Goal: Task Accomplishment & Management: Manage account settings

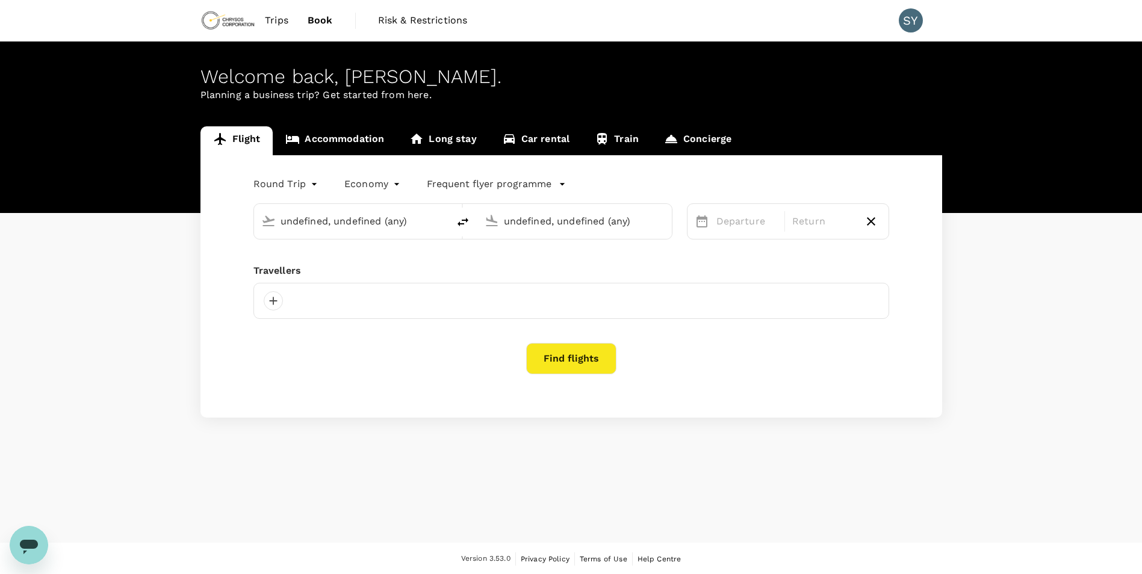
type input "Gander Intl (YQX)"
type input "Vancouver Intl (YVR)"
type input "oneway"
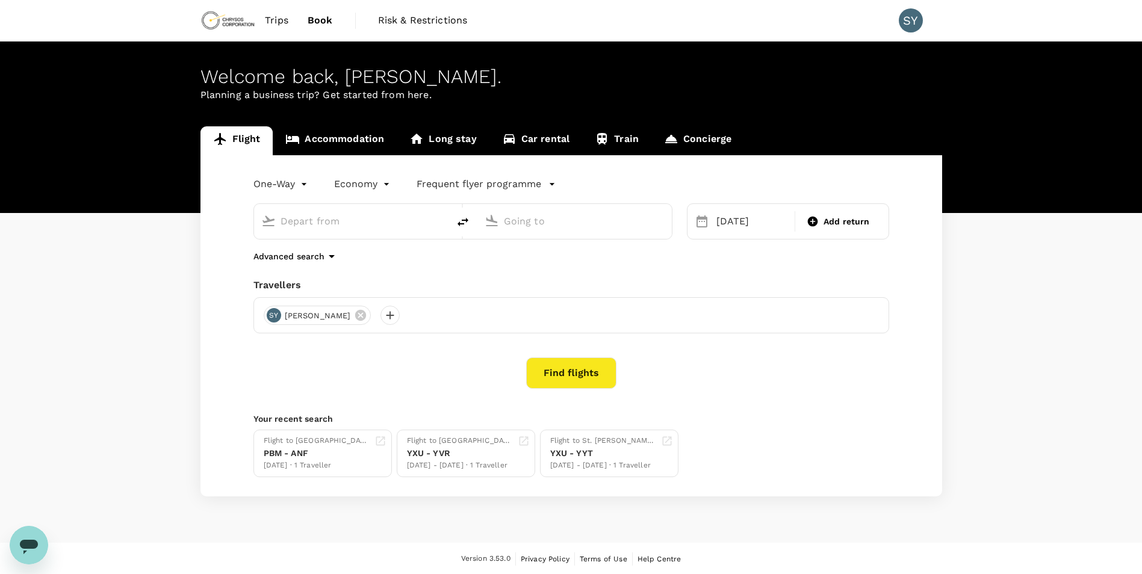
type input "London Intl (YXU)"
type input "Vancouver Intl (YVR)"
click at [271, 18] on span "Trips" at bounding box center [276, 20] width 23 height 14
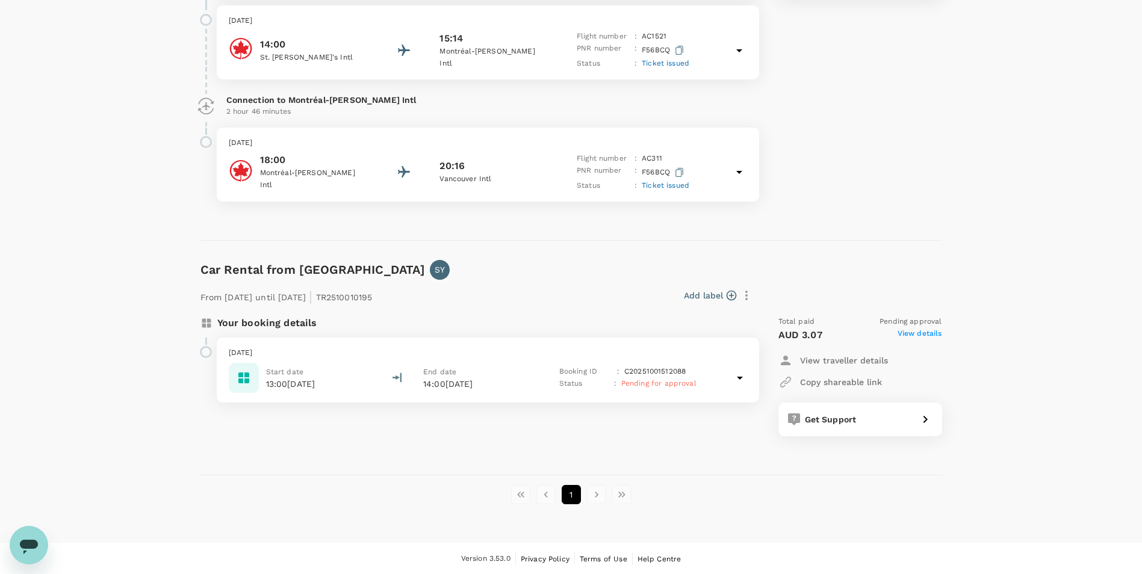
scroll to position [807, 0]
click at [594, 494] on li "pagination navigation" at bounding box center [596, 494] width 25 height 19
click at [596, 497] on li "pagination navigation" at bounding box center [596, 494] width 25 height 19
click at [624, 493] on li "pagination navigation" at bounding box center [621, 494] width 25 height 19
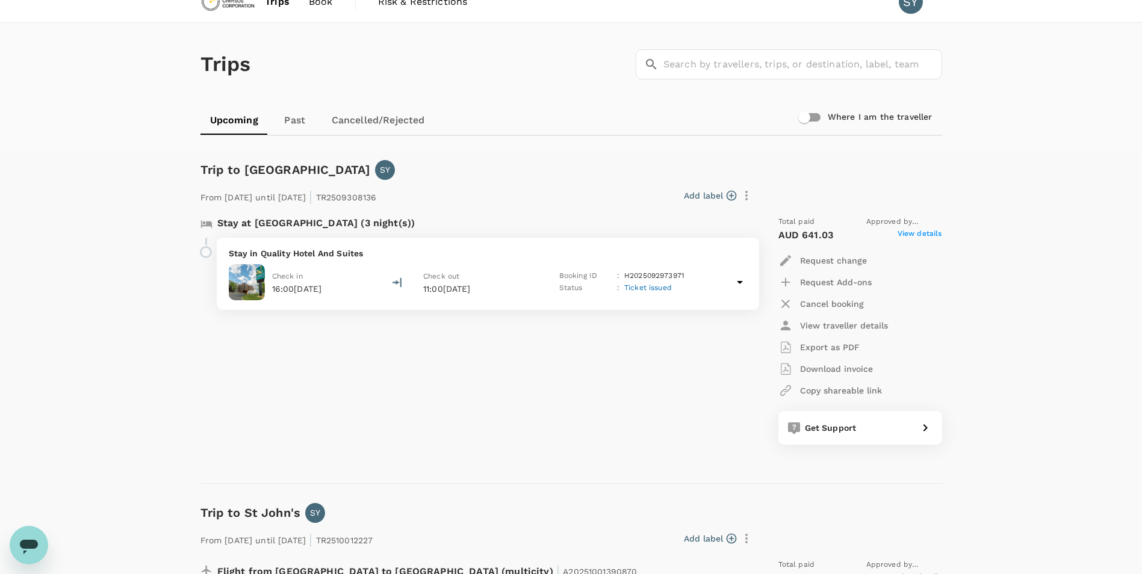
scroll to position [0, 0]
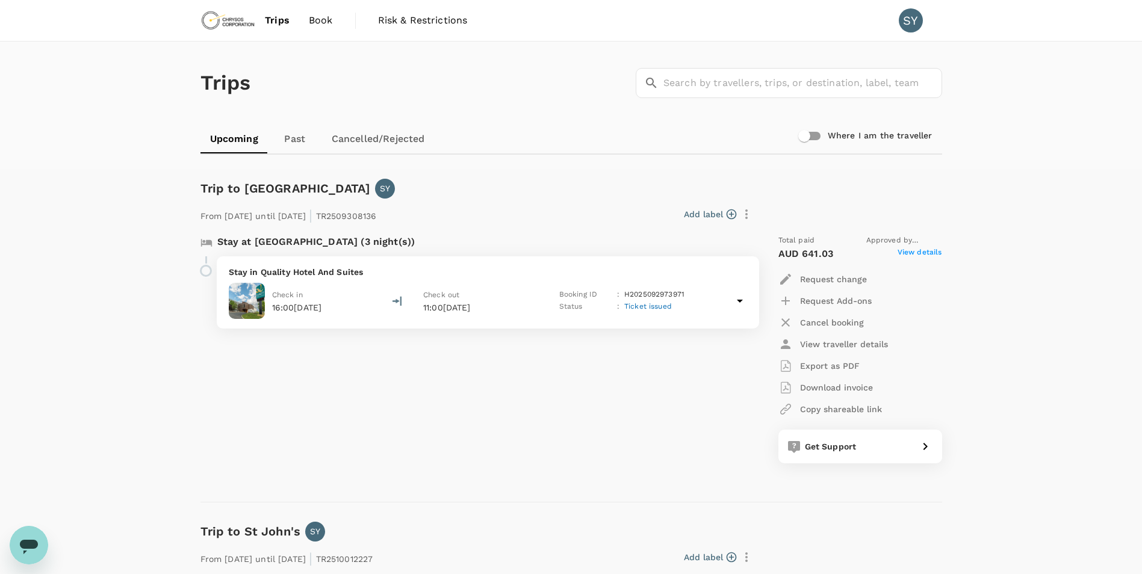
click at [395, 276] on p "Stay in Quality Hotel And Suites" at bounding box center [488, 272] width 518 height 12
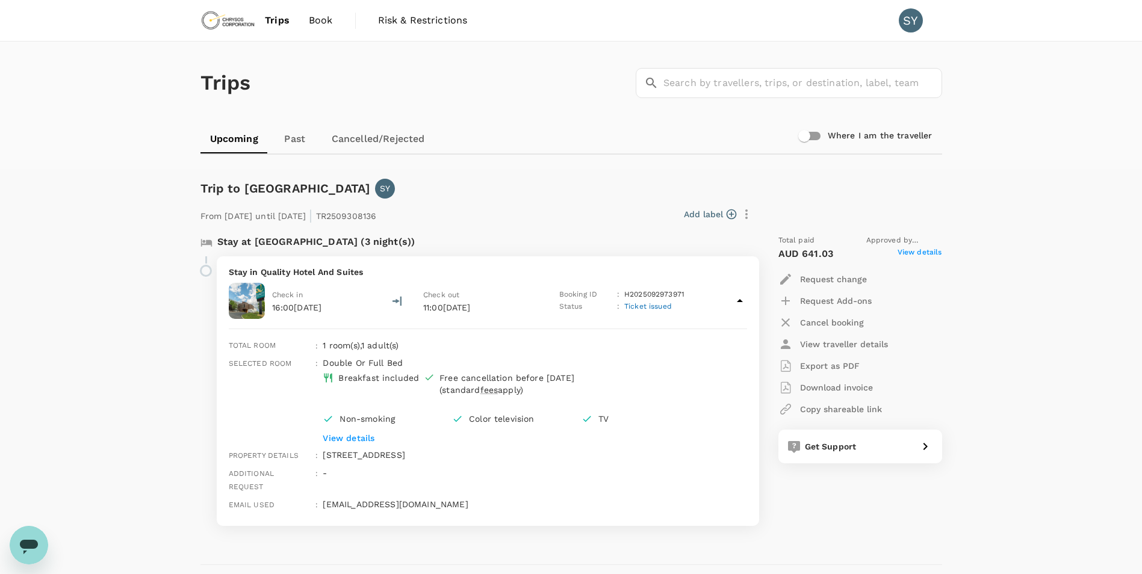
click at [826, 279] on p "Request change" at bounding box center [833, 279] width 67 height 12
click at [822, 309] on li "Change date" at bounding box center [828, 309] width 101 height 22
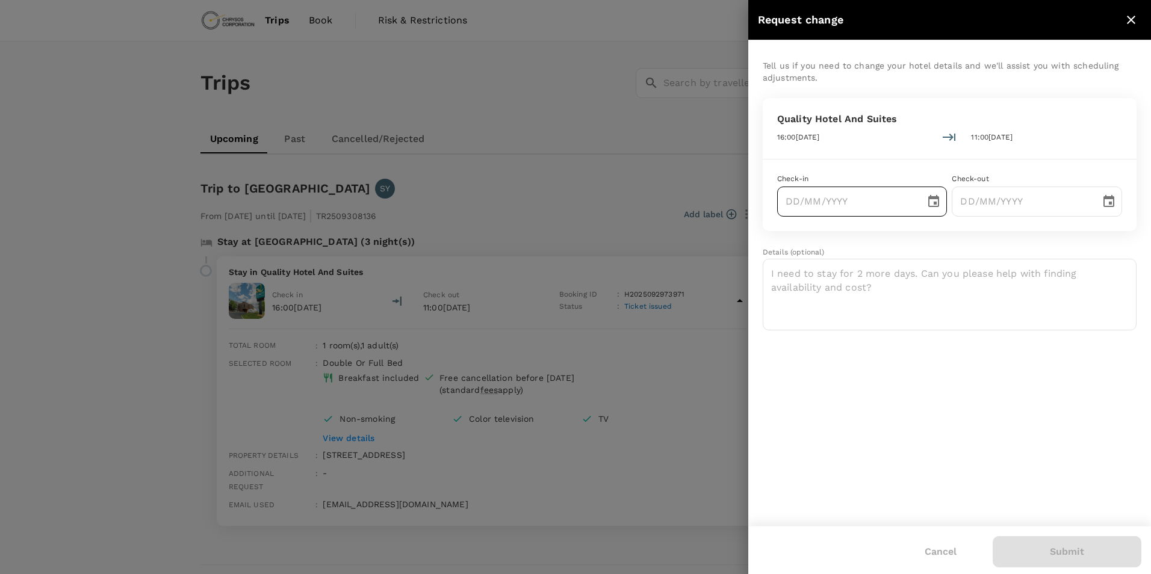
type input "DD/MM/YYYY"
click at [842, 203] on input "DD/MM/YYYY" at bounding box center [847, 202] width 140 height 30
click at [936, 202] on icon "Choose date" at bounding box center [933, 201] width 11 height 12
click at [648, 197] on div at bounding box center [575, 287] width 1151 height 574
click at [647, 197] on div at bounding box center [575, 287] width 1151 height 574
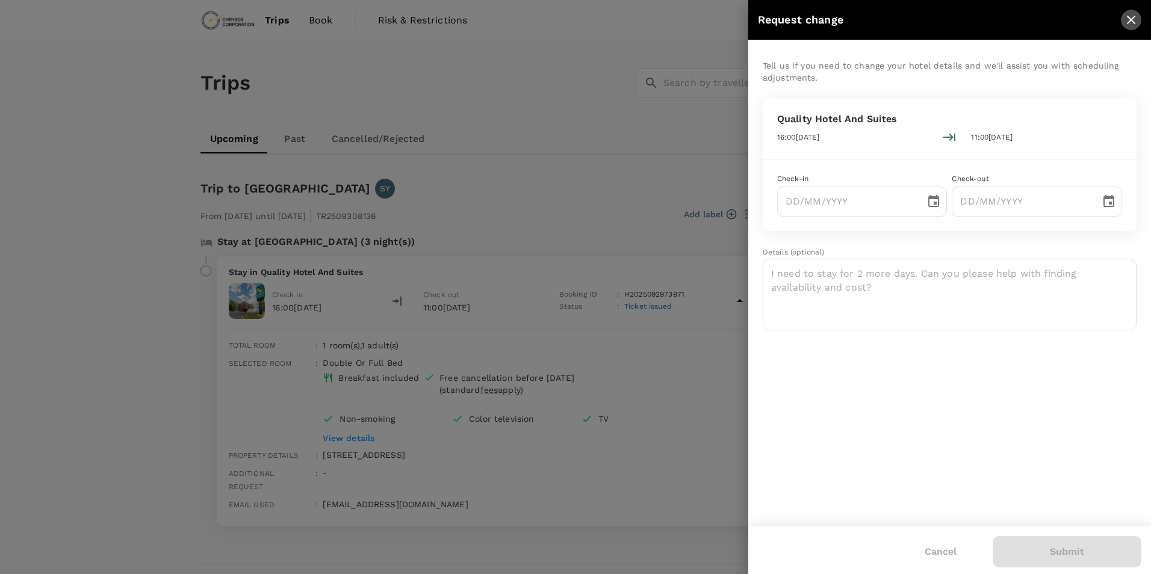
click at [1138, 16] on icon "close" at bounding box center [1131, 20] width 14 height 14
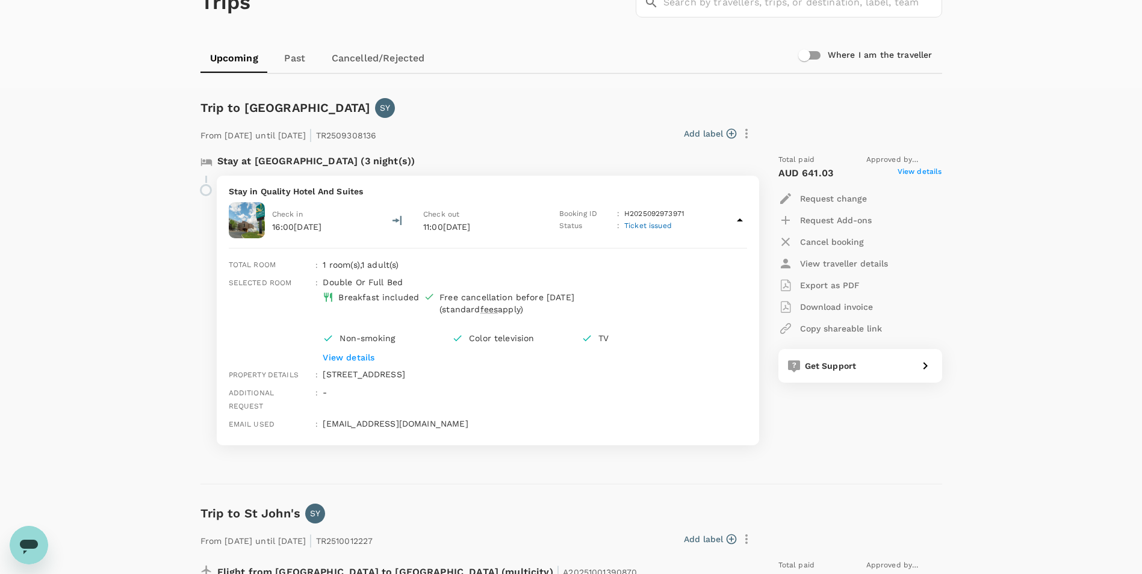
scroll to position [60, 0]
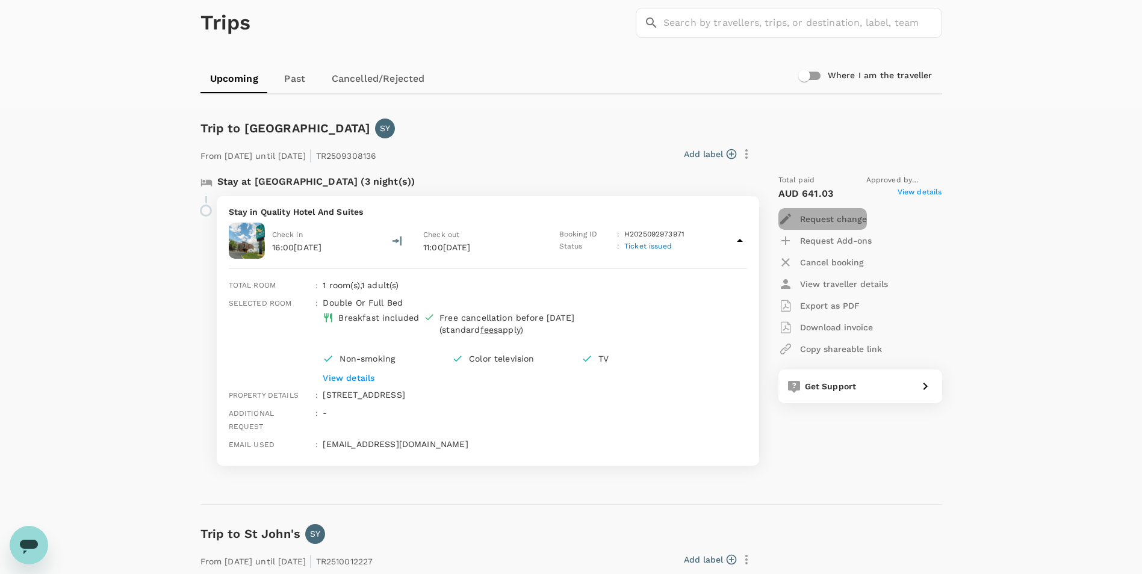
click at [815, 218] on p "Request change" at bounding box center [833, 219] width 67 height 12
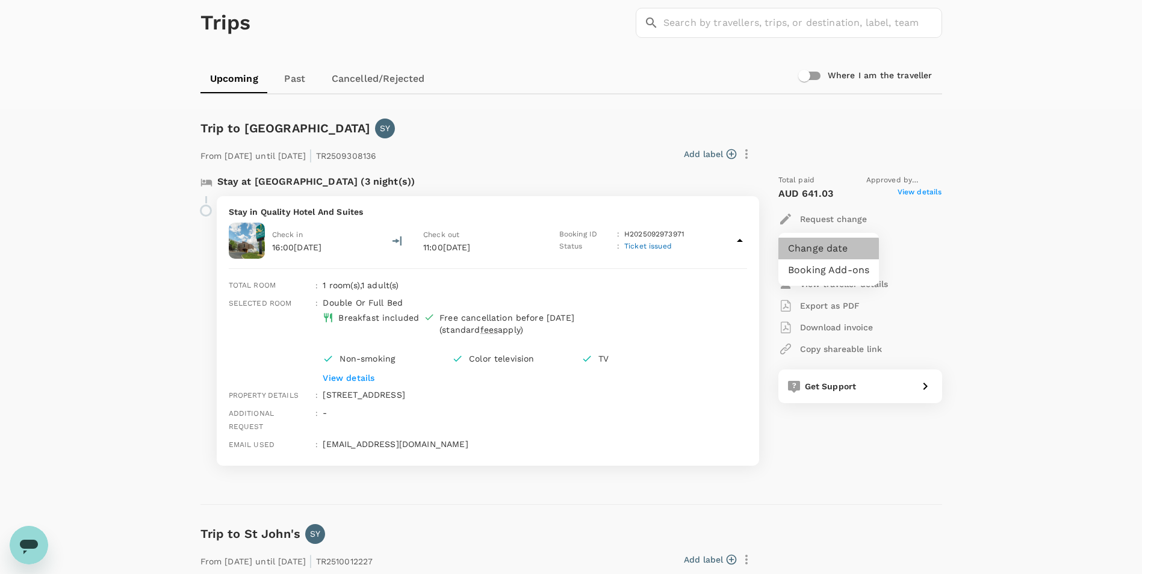
click at [816, 249] on li "Change date" at bounding box center [828, 249] width 101 height 22
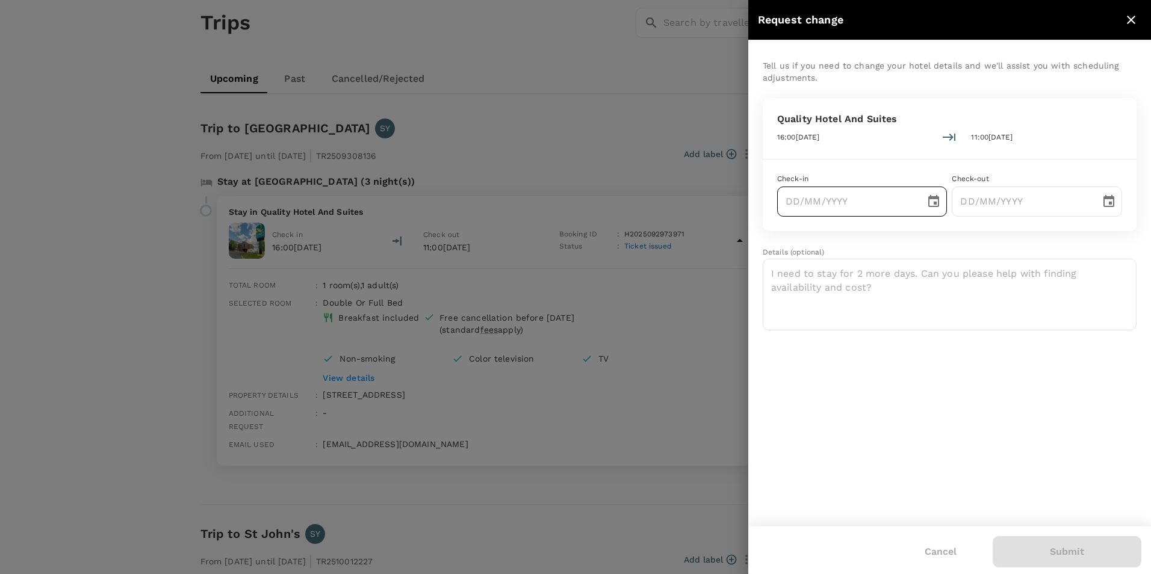
click at [932, 200] on icon "Choose date" at bounding box center [933, 201] width 14 height 14
click at [875, 331] on button "15" at bounding box center [874, 331] width 22 height 22
type input "15/10/2025"
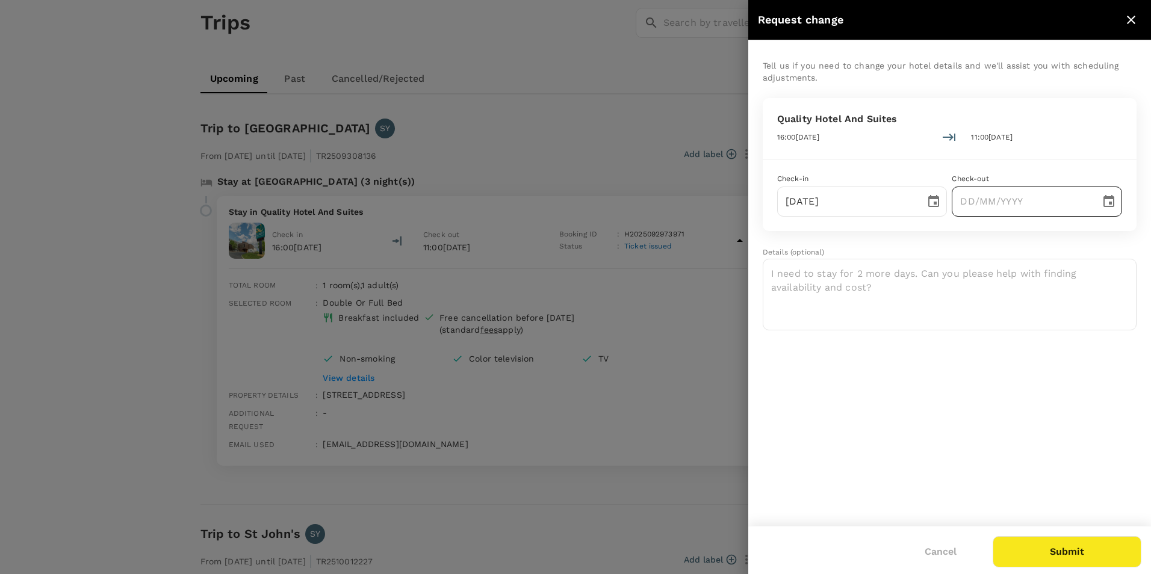
click at [1108, 201] on icon "Choose date" at bounding box center [1109, 201] width 14 height 14
click at [1099, 328] on button "17" at bounding box center [1096, 331] width 22 height 22
type input "17/10/2025"
click at [1128, 19] on icon "close" at bounding box center [1131, 20] width 14 height 14
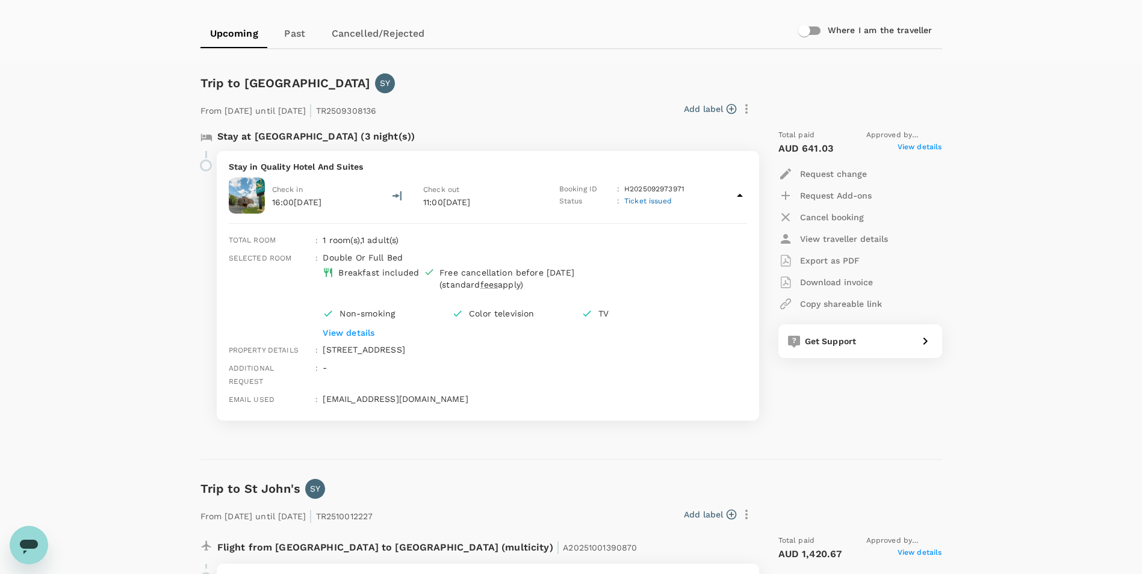
scroll to position [0, 0]
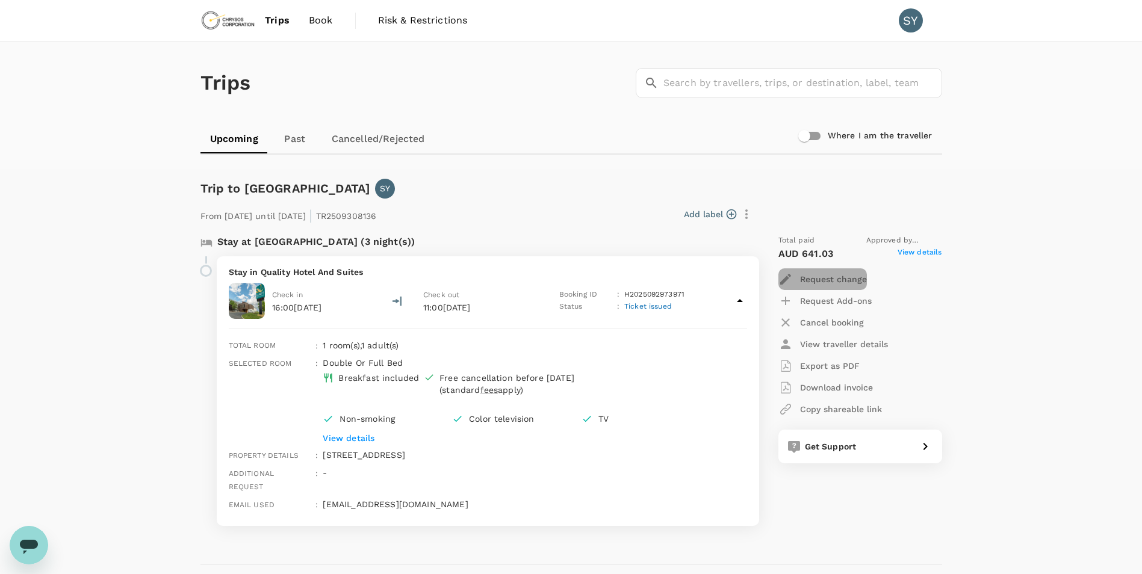
click at [831, 279] on p "Request change" at bounding box center [833, 279] width 67 height 12
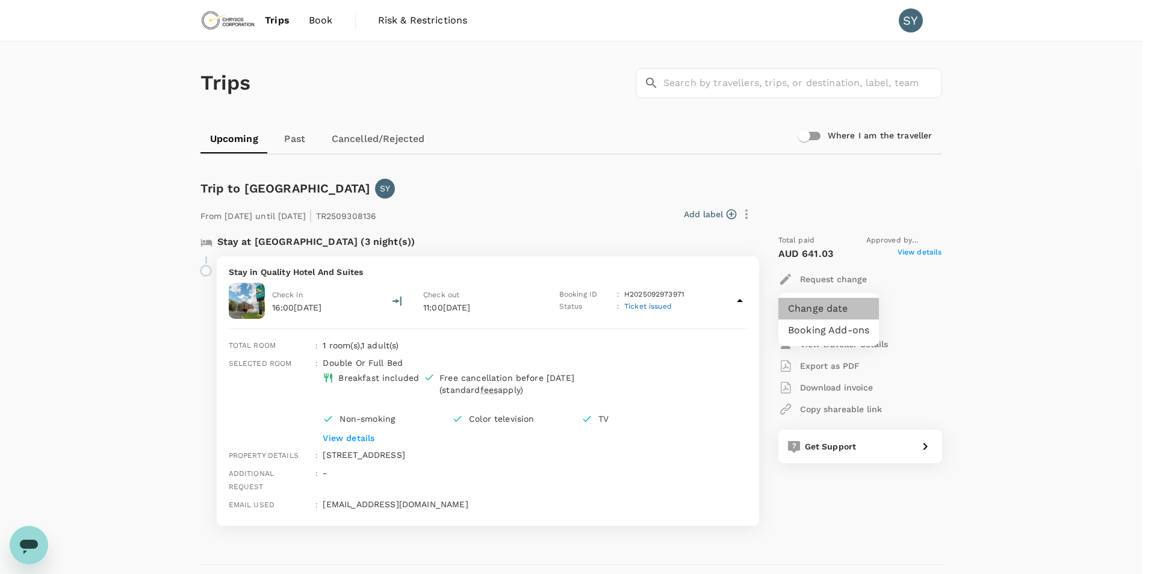
click at [840, 308] on li "Change date" at bounding box center [828, 309] width 101 height 22
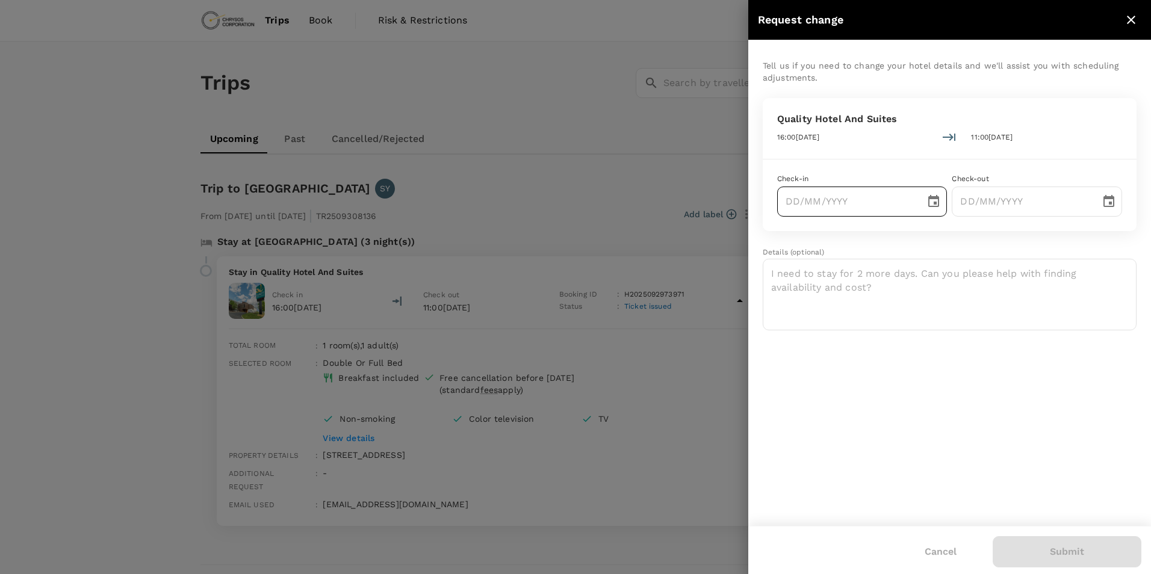
click at [939, 201] on icon "Choose date" at bounding box center [933, 201] width 14 height 14
click at [871, 332] on button "15" at bounding box center [874, 331] width 22 height 22
type input "15/10/2025"
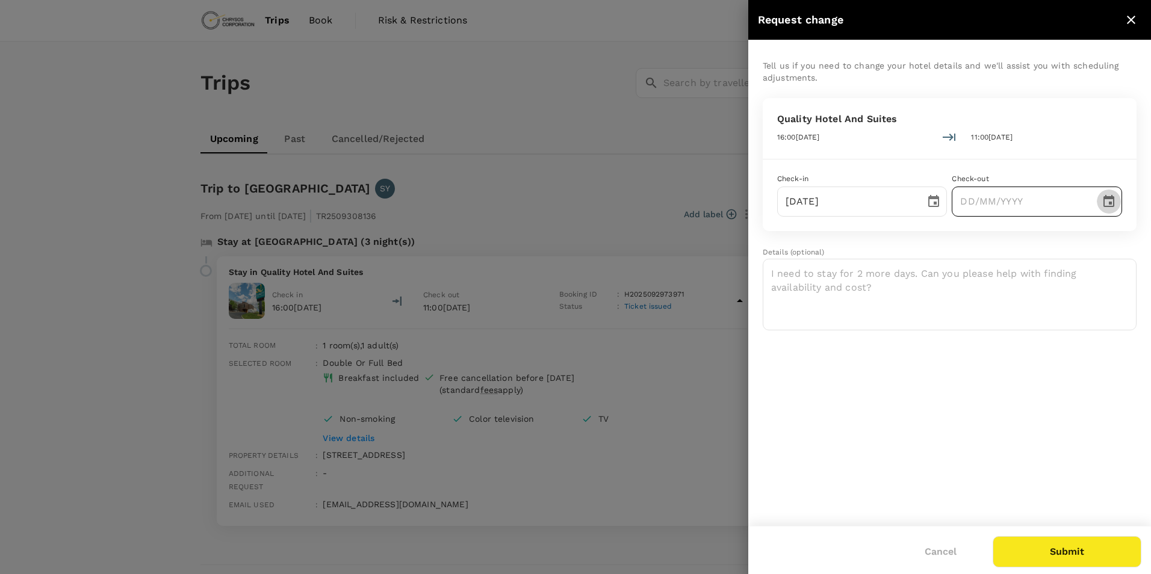
click at [1115, 202] on icon "Choose date" at bounding box center [1109, 201] width 14 height 14
click at [1097, 333] on button "17" at bounding box center [1096, 331] width 22 height 22
type input "17/10/2025"
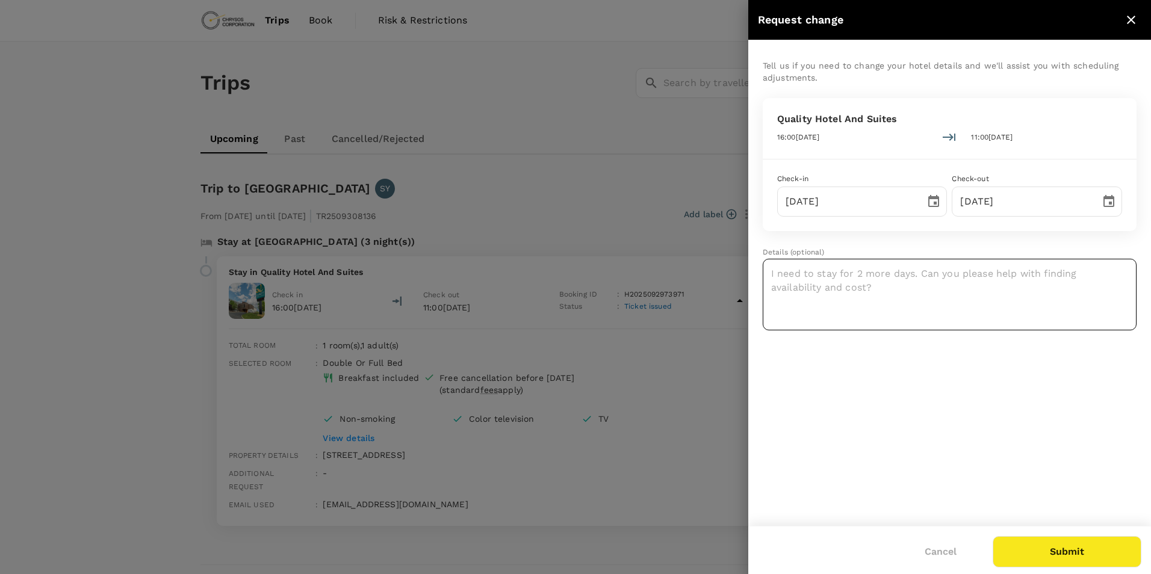
click at [820, 274] on textarea at bounding box center [950, 295] width 374 height 72
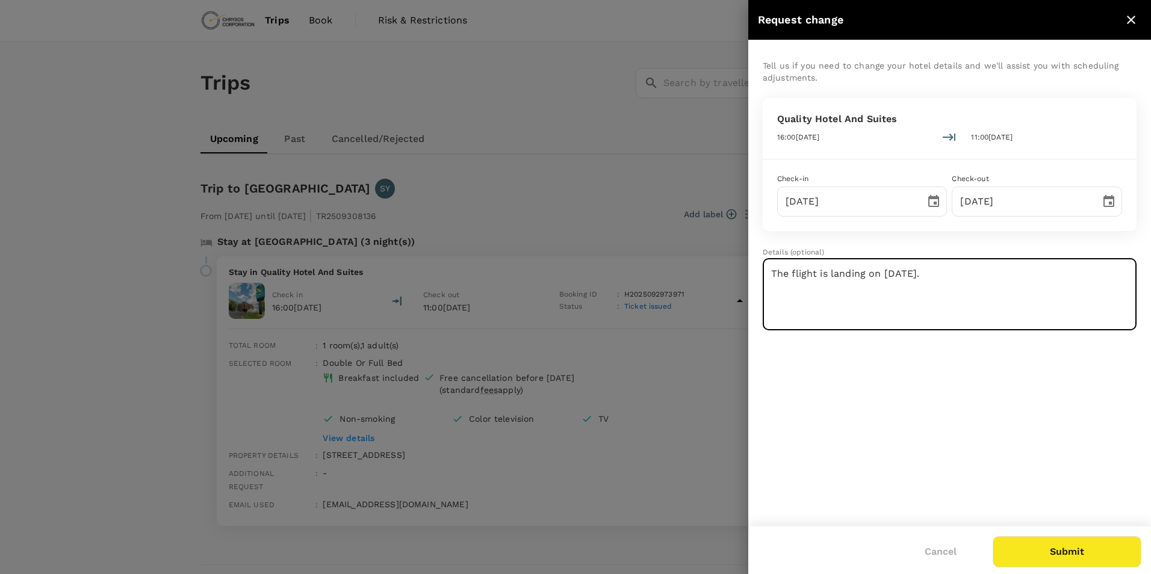
click at [952, 273] on textarea "The flight is landing on 15th October." at bounding box center [950, 295] width 374 height 72
type textarea "The flight is landing on 15th October. Hence, Check-in would be on 15th October."
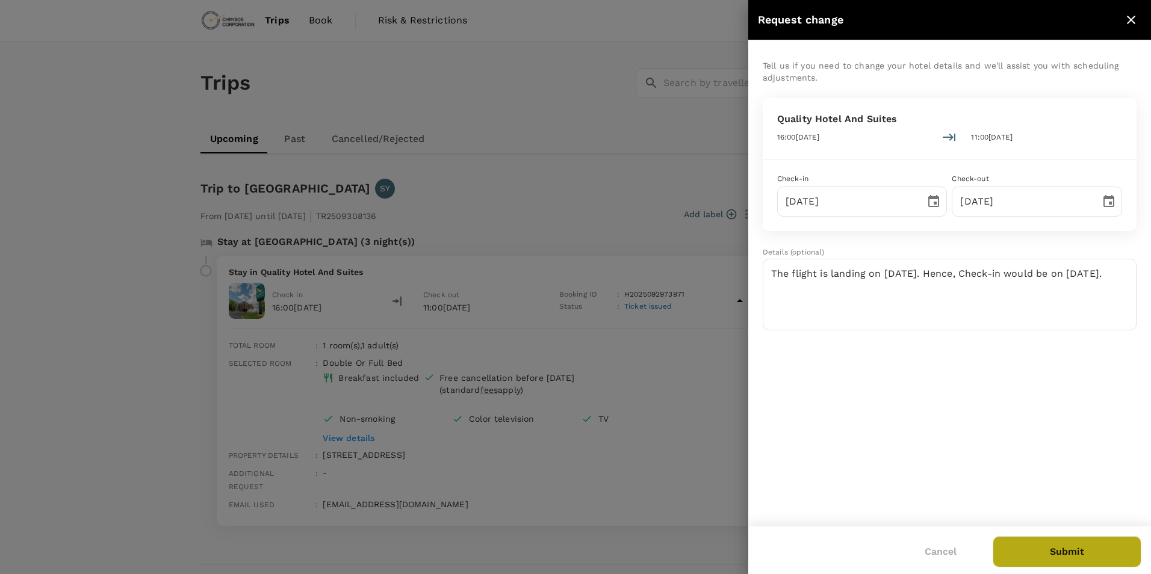
click at [1040, 550] on button "Submit" at bounding box center [1067, 551] width 149 height 31
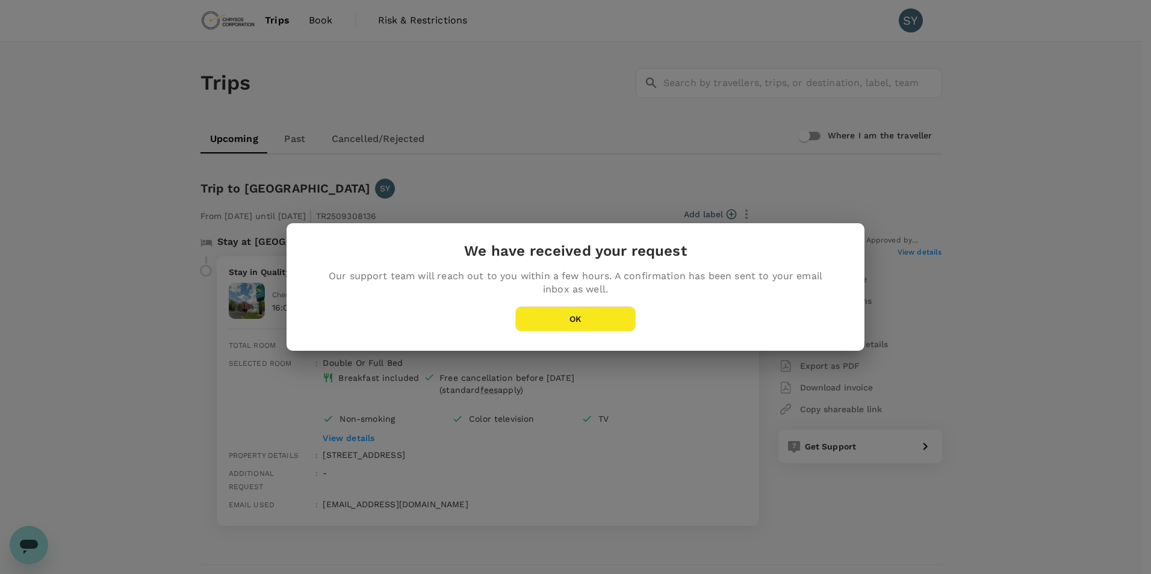
click at [535, 324] on button "OK" at bounding box center [575, 318] width 120 height 25
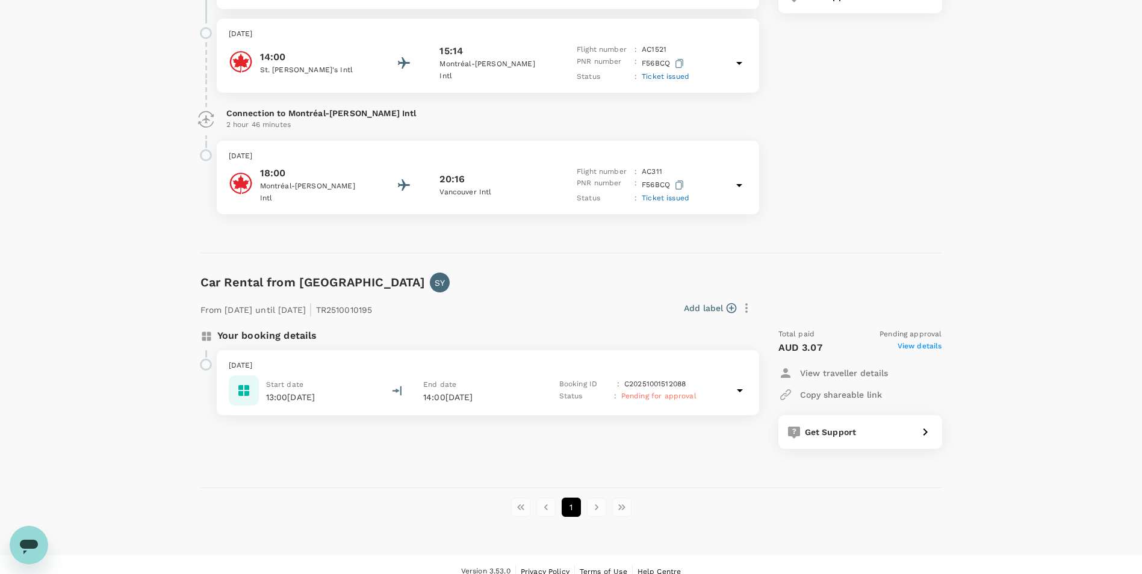
scroll to position [857, 0]
